Goal: Task Accomplishment & Management: Use online tool/utility

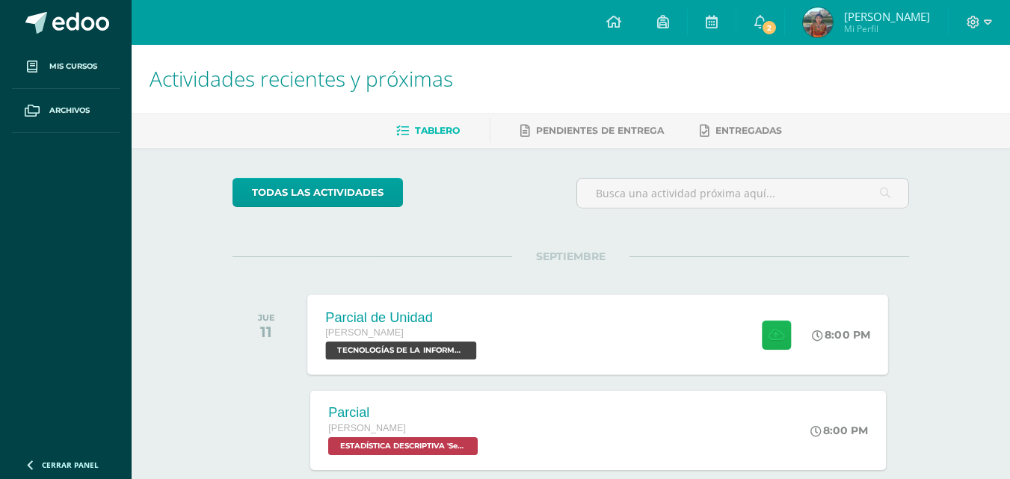
click at [780, 335] on icon at bounding box center [776, 334] width 16 height 13
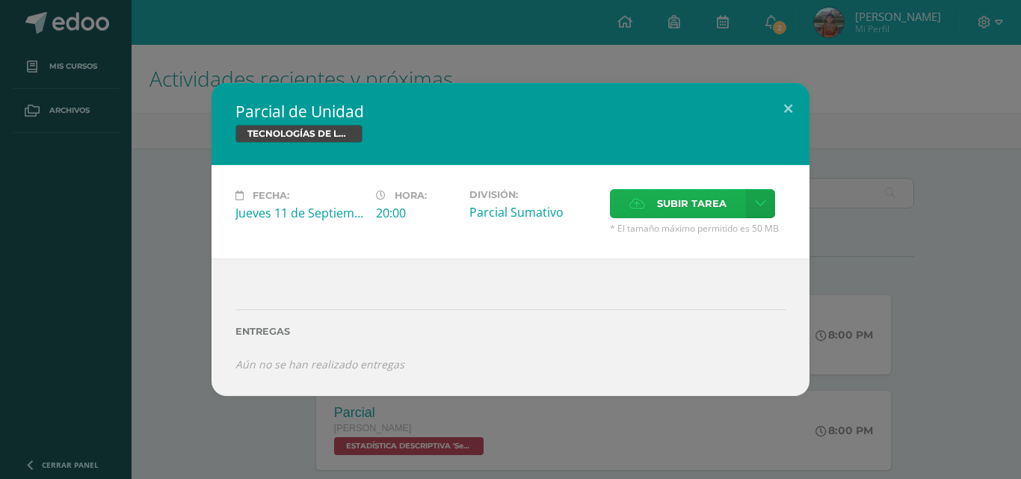
drag, startPoint x: 674, startPoint y: 184, endPoint x: 667, endPoint y: 197, distance: 15.4
click at [675, 184] on div "Fecha: [DATE] Hora: 20:00 División: [GEOGRAPHIC_DATA] Cancelar" at bounding box center [511, 211] width 598 height 93
click at [665, 209] on span "Subir tarea" at bounding box center [692, 204] width 70 height 28
click at [0, 0] on input "Subir tarea" at bounding box center [0, 0] width 0 height 0
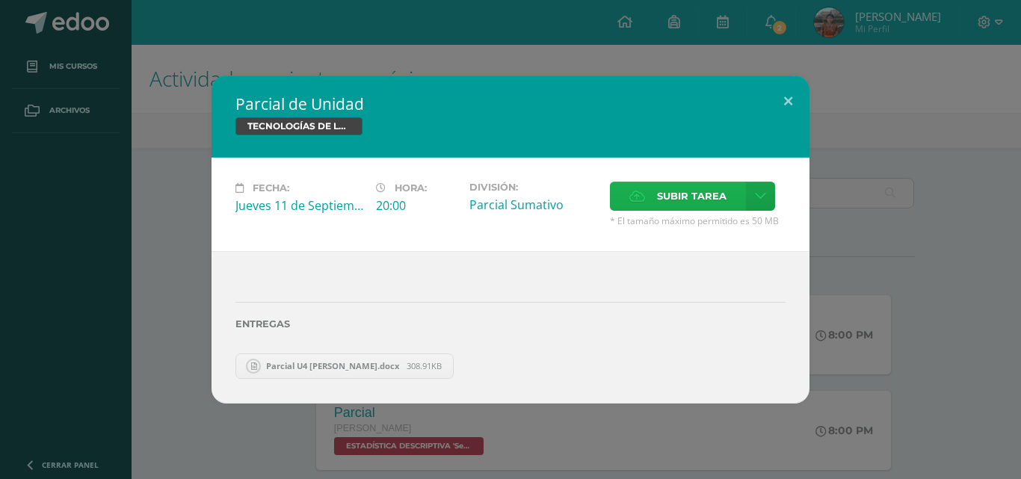
click at [673, 191] on span "Subir tarea" at bounding box center [692, 196] width 70 height 28
click at [0, 0] on input "Subir tarea" at bounding box center [0, 0] width 0 height 0
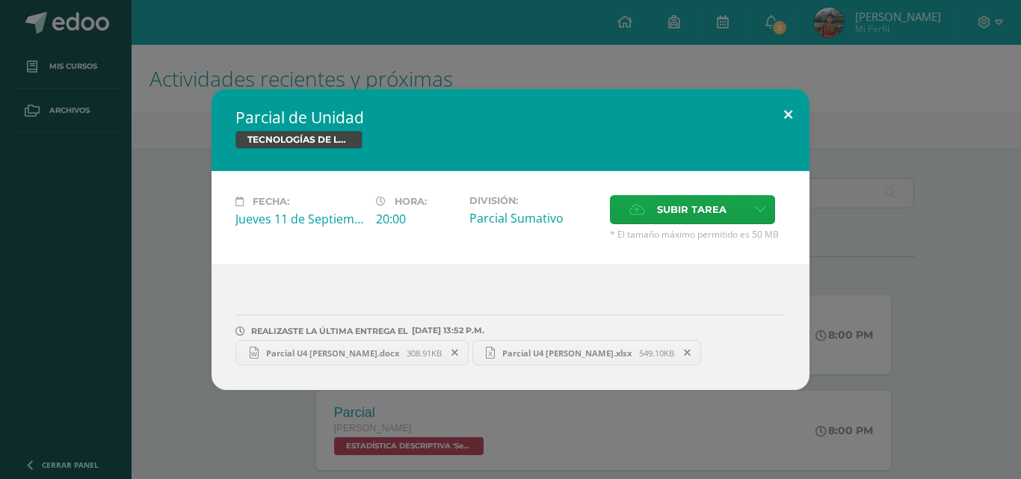
click at [801, 106] on button at bounding box center [788, 114] width 43 height 51
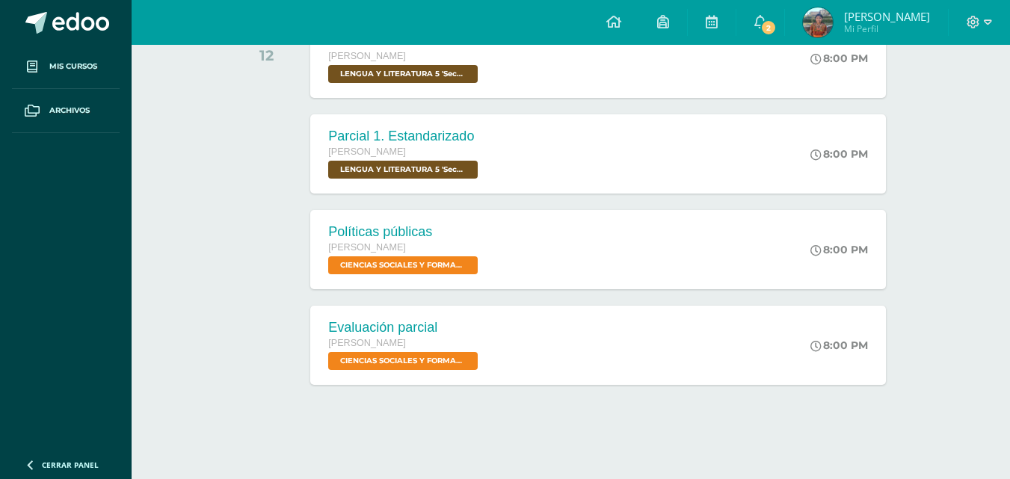
scroll to position [19, 0]
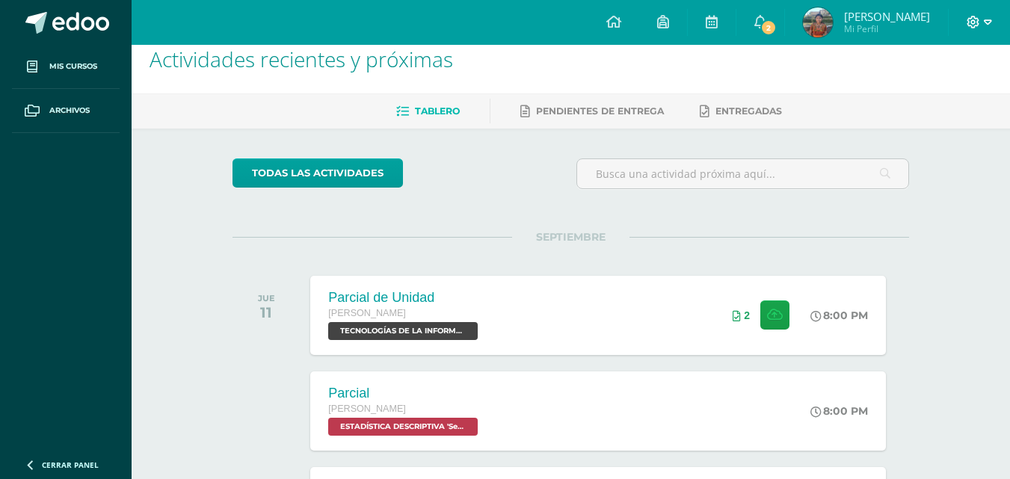
click at [979, 19] on icon at bounding box center [972, 22] width 13 height 13
click at [963, 103] on span "Cerrar sesión" at bounding box center [940, 102] width 67 height 14
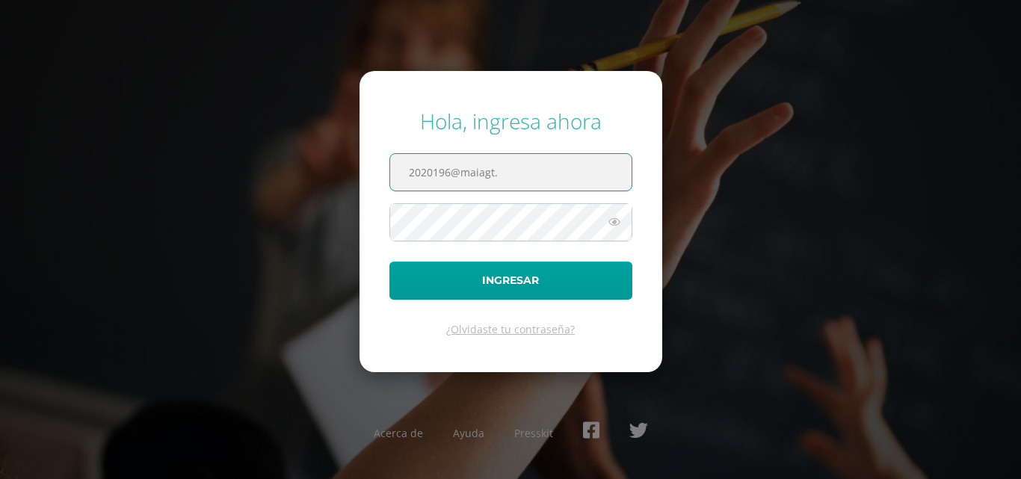
click at [537, 181] on input "2020196@maiagt." at bounding box center [510, 172] width 241 height 37
type input "2"
